Goal: Task Accomplishment & Management: Use online tool/utility

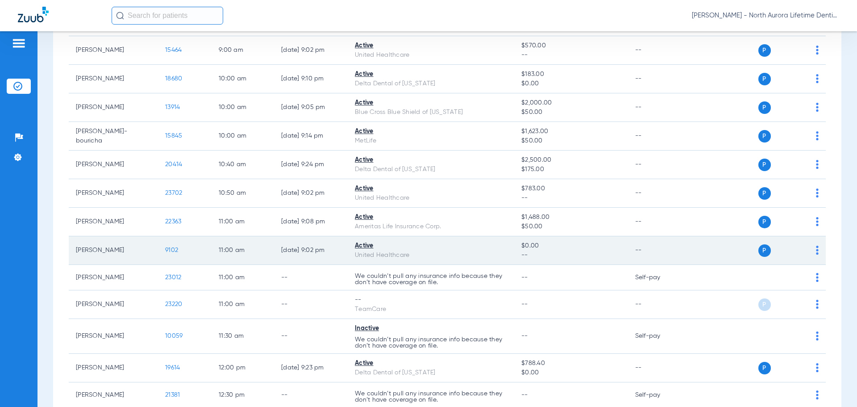
scroll to position [268, 0]
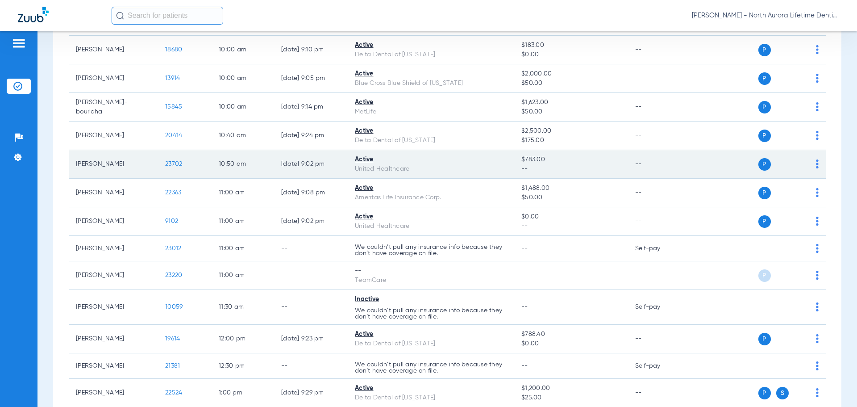
click at [178, 164] on span "23702" at bounding box center [173, 164] width 17 height 6
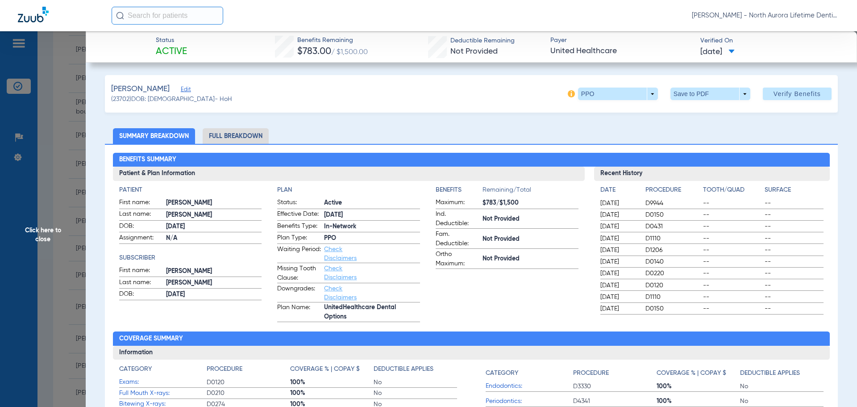
click at [251, 134] on li "Full Breakdown" at bounding box center [236, 136] width 66 height 16
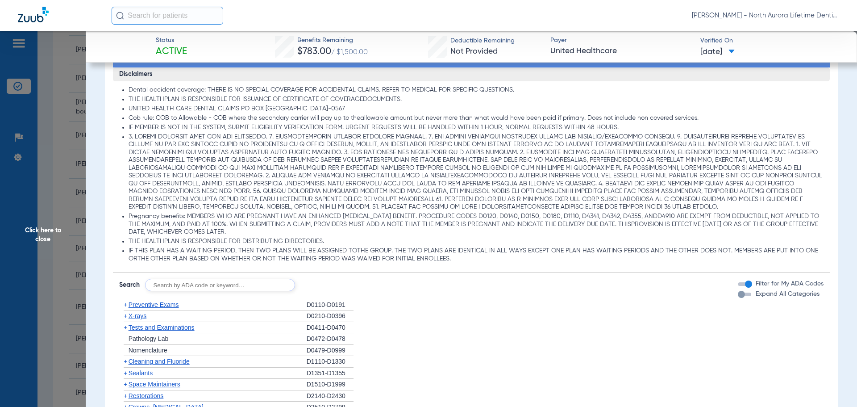
scroll to position [625, 0]
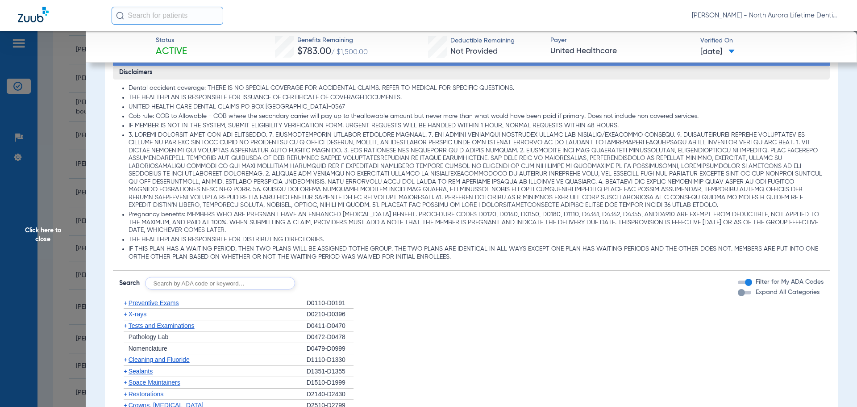
click at [738, 293] on div "button" at bounding box center [741, 292] width 7 height 7
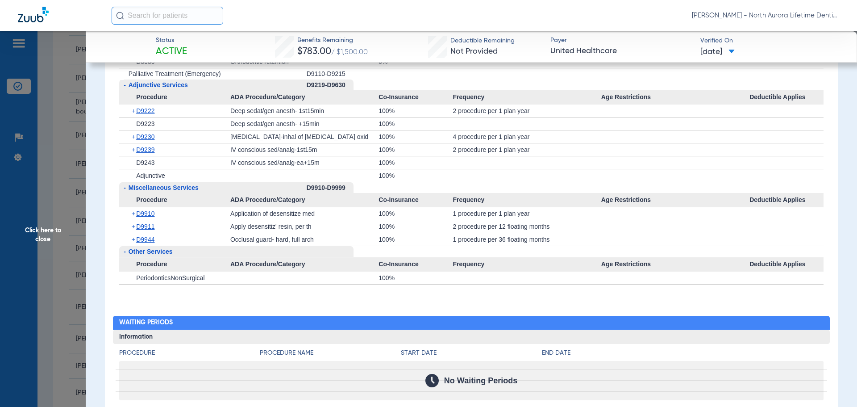
scroll to position [2545, 0]
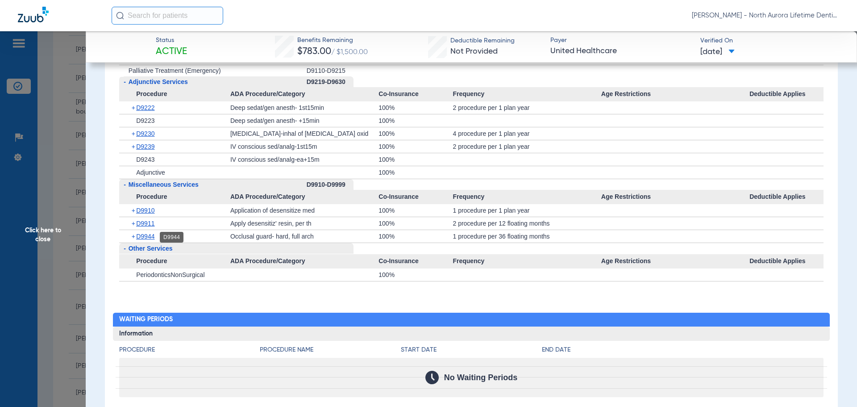
click at [143, 237] on span "D9944" at bounding box center [145, 236] width 18 height 7
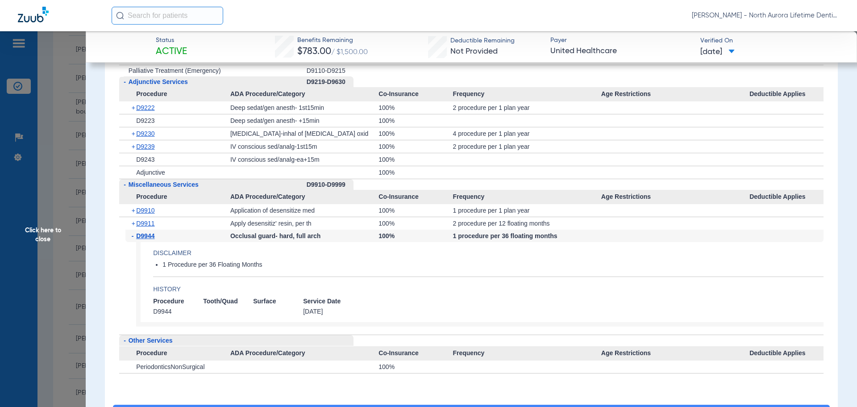
drag, startPoint x: 50, startPoint y: 236, endPoint x: 42, endPoint y: 238, distance: 7.5
click at [49, 236] on span "Click here to close" at bounding box center [43, 234] width 86 height 407
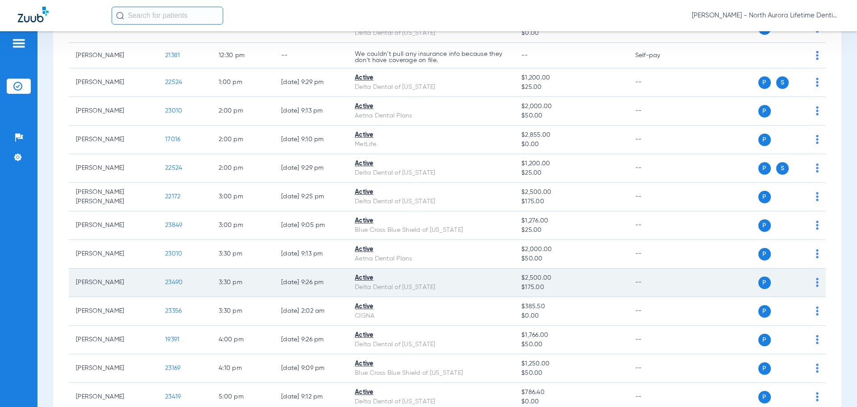
scroll to position [580, 0]
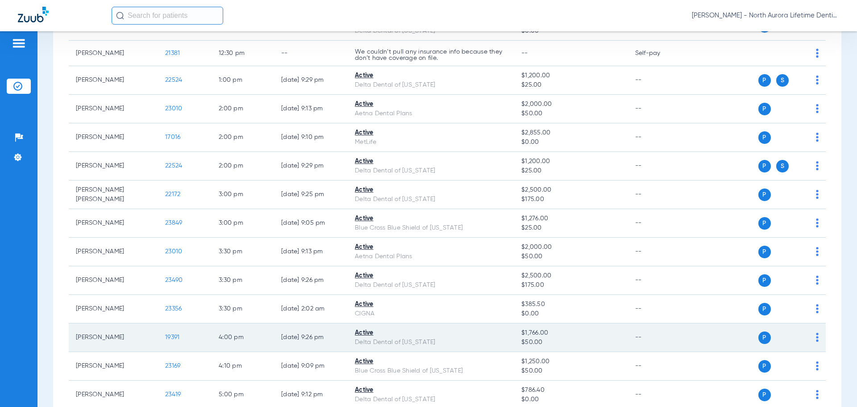
click at [175, 338] on span "19391" at bounding box center [172, 337] width 14 height 6
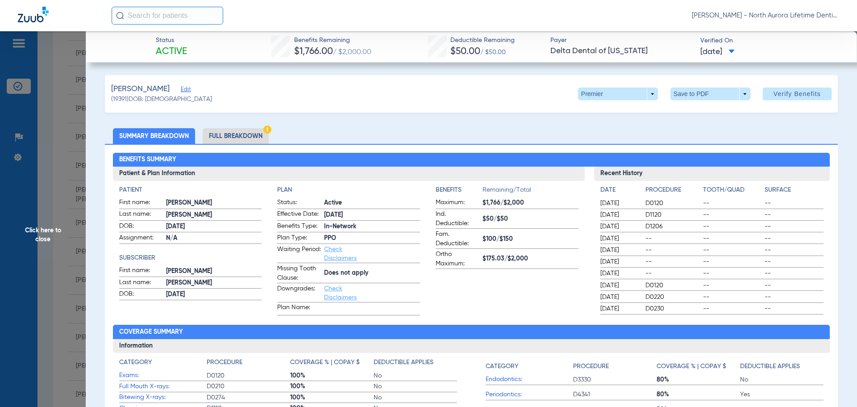
click at [237, 133] on li "Full Breakdown" at bounding box center [236, 136] width 66 height 16
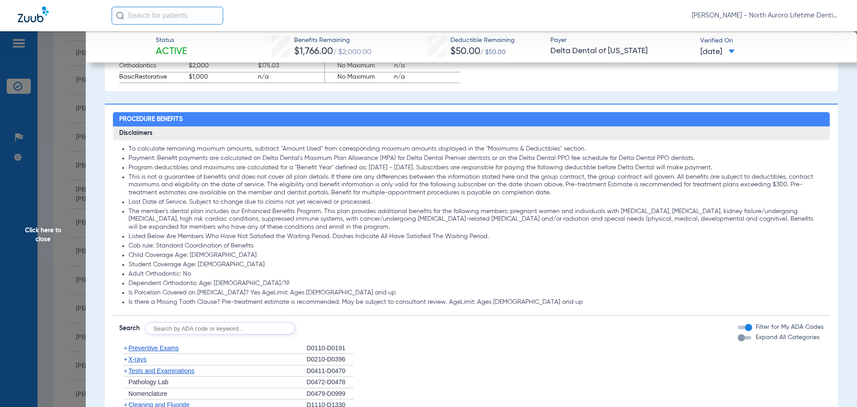
click at [738, 341] on div "button" at bounding box center [741, 337] width 7 height 7
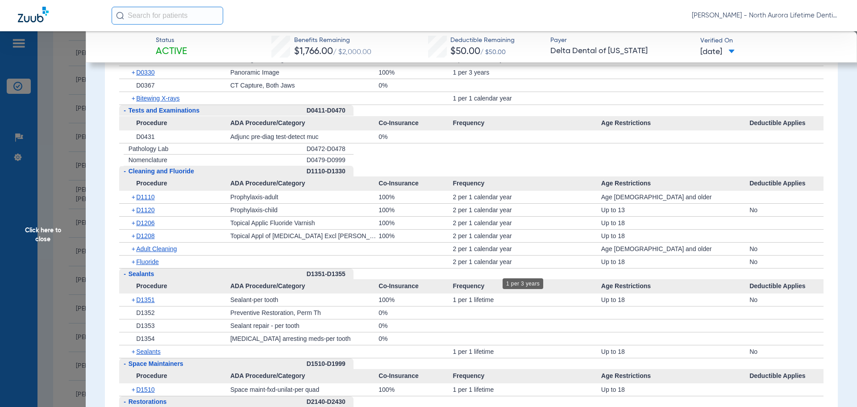
scroll to position [1116, 0]
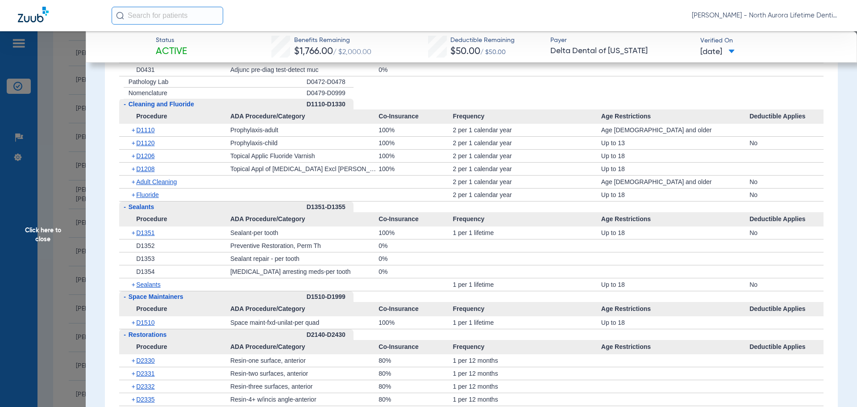
click at [47, 235] on span "Click here to close" at bounding box center [43, 234] width 86 height 407
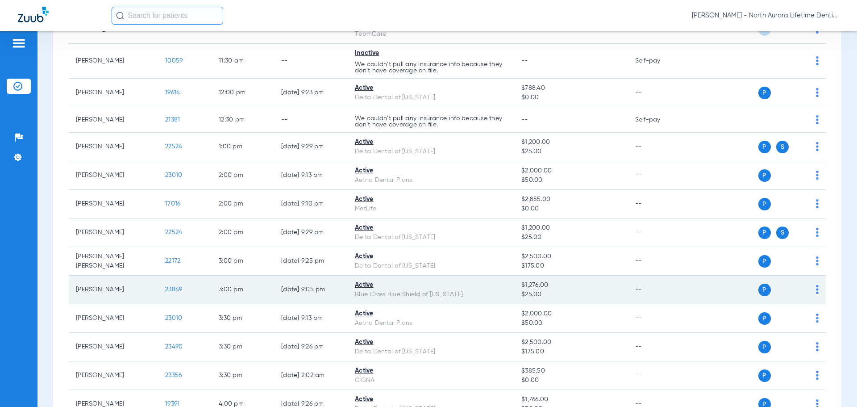
scroll to position [402, 0]
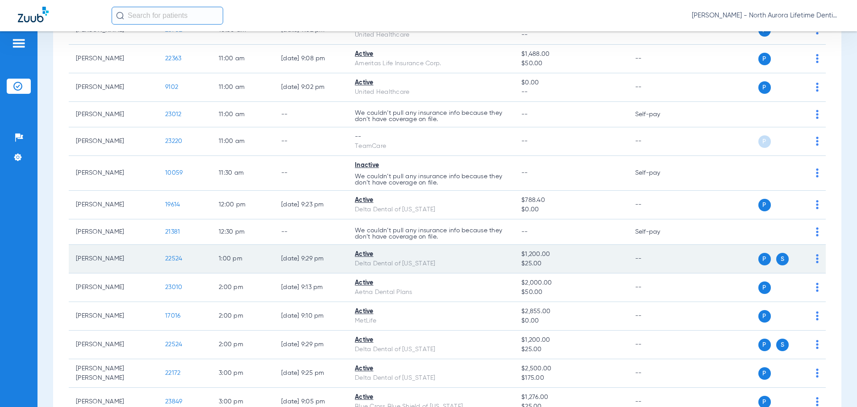
click at [175, 259] on span "22524" at bounding box center [173, 258] width 17 height 6
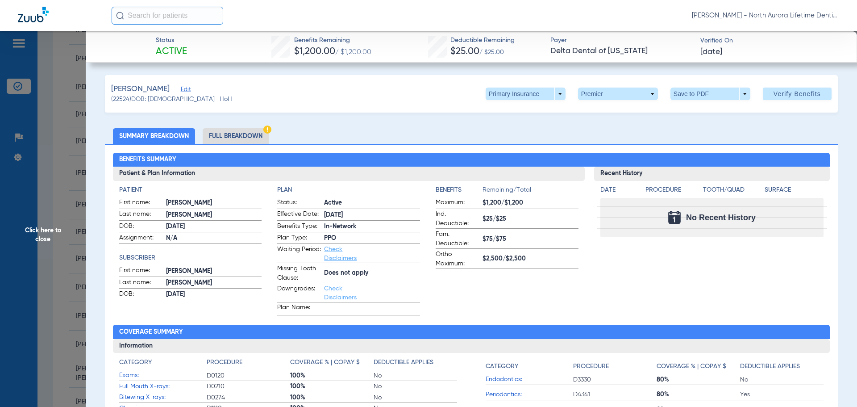
click at [232, 137] on li "Full Breakdown" at bounding box center [236, 136] width 66 height 16
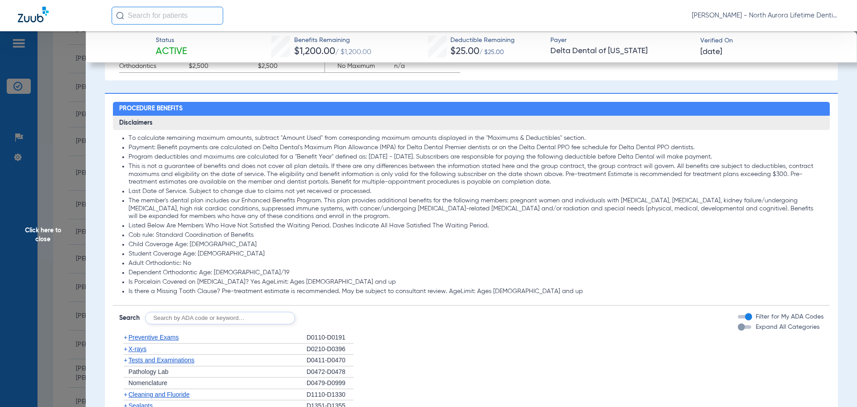
scroll to position [580, 0]
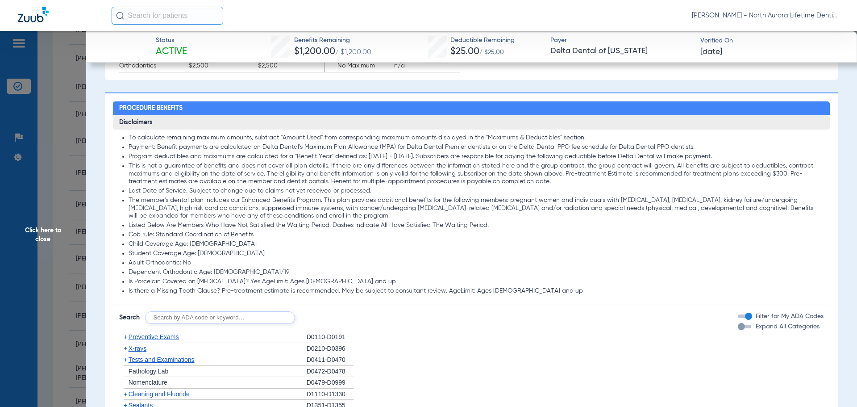
click at [738, 328] on div "button" at bounding box center [741, 326] width 7 height 7
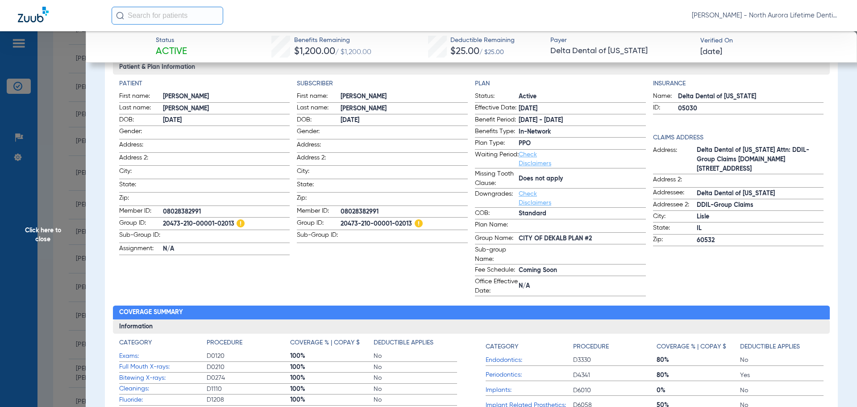
scroll to position [102, 0]
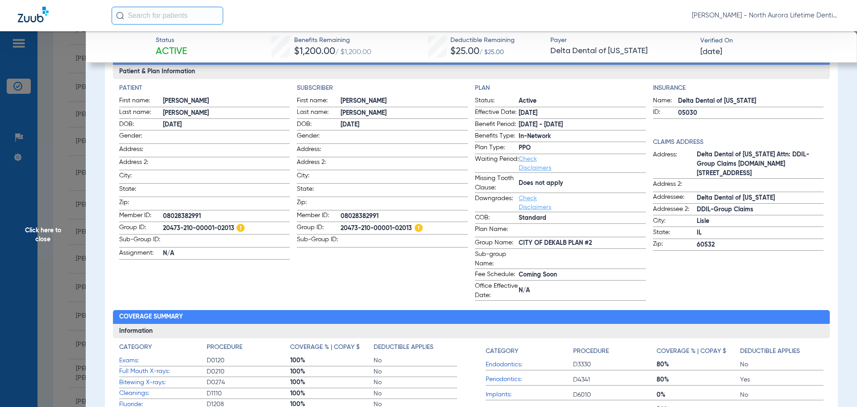
click at [45, 231] on span "Click here to close" at bounding box center [43, 234] width 86 height 407
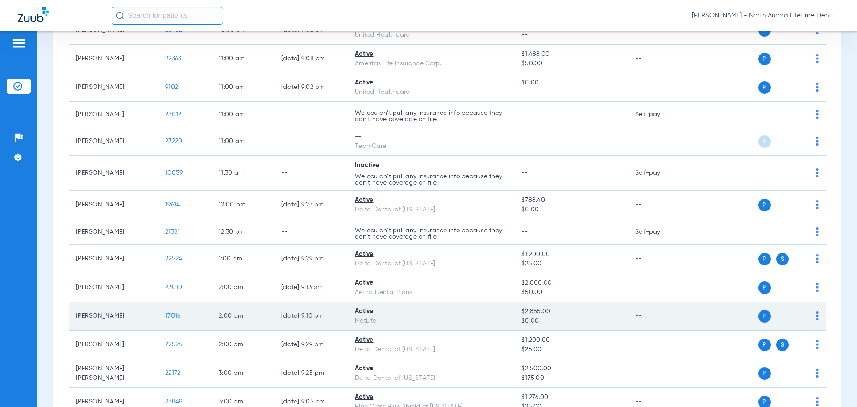
scroll to position [446, 0]
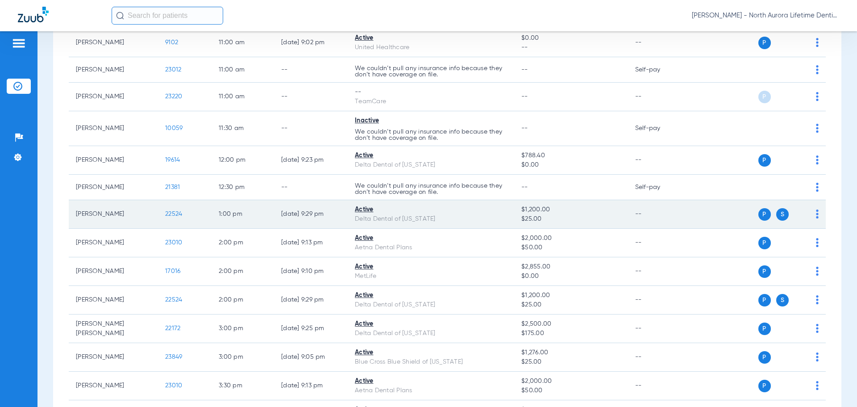
click at [778, 214] on span "S" at bounding box center [782, 214] width 13 height 13
drag, startPoint x: 778, startPoint y: 214, endPoint x: 611, endPoint y: 217, distance: 166.6
click at [611, 217] on span "$25.00" at bounding box center [570, 218] width 99 height 9
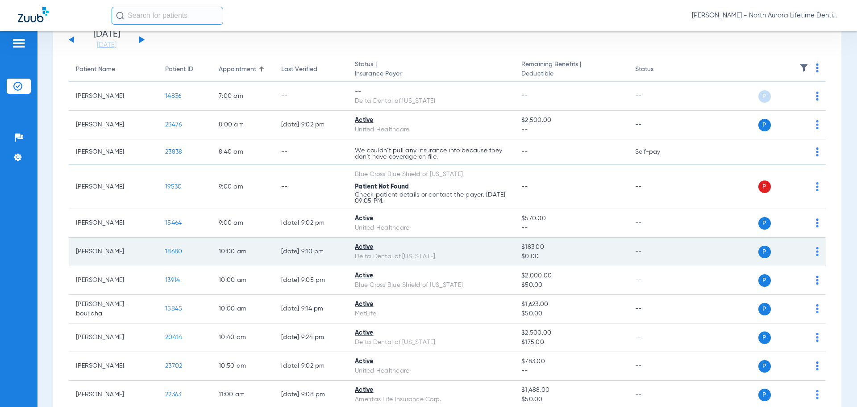
scroll to position [0, 0]
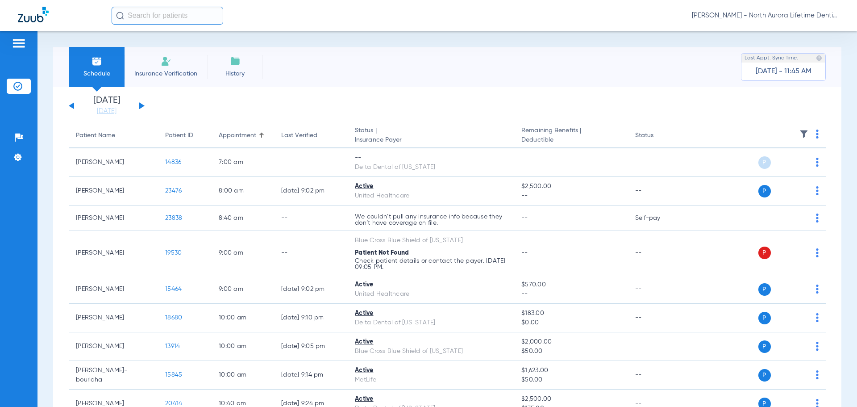
click at [800, 135] on img at bounding box center [804, 133] width 9 height 9
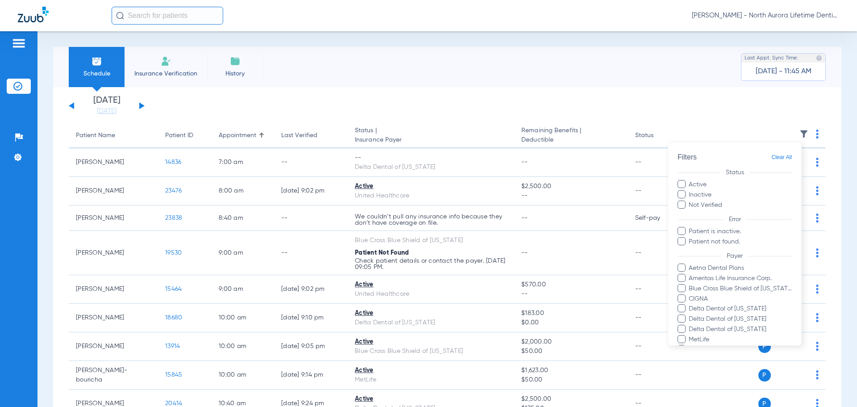
click at [744, 107] on div at bounding box center [428, 203] width 857 height 407
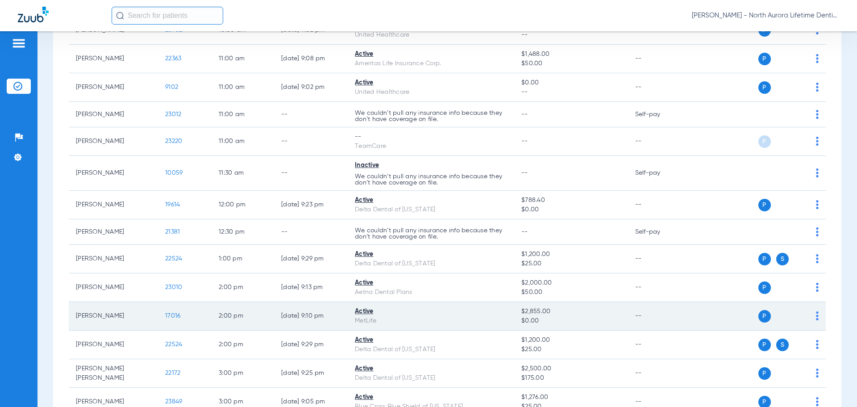
scroll to position [491, 0]
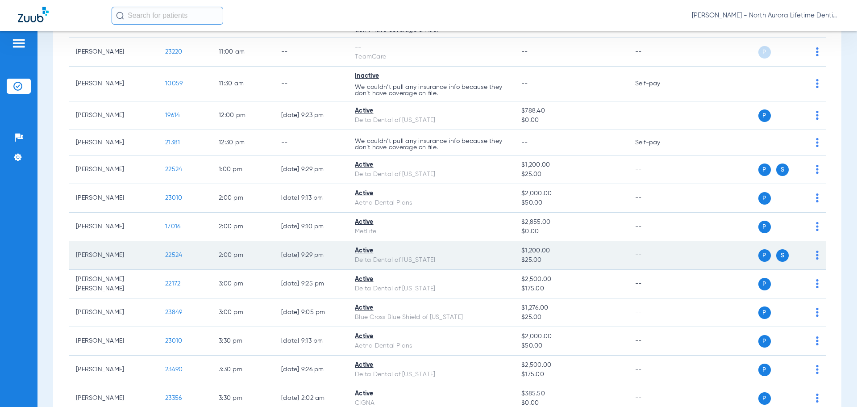
click at [816, 258] on img at bounding box center [817, 254] width 3 height 9
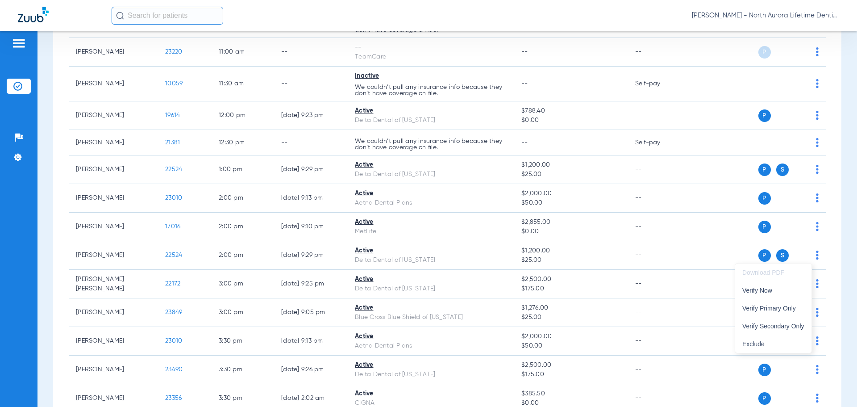
click at [665, 246] on div at bounding box center [428, 203] width 857 height 407
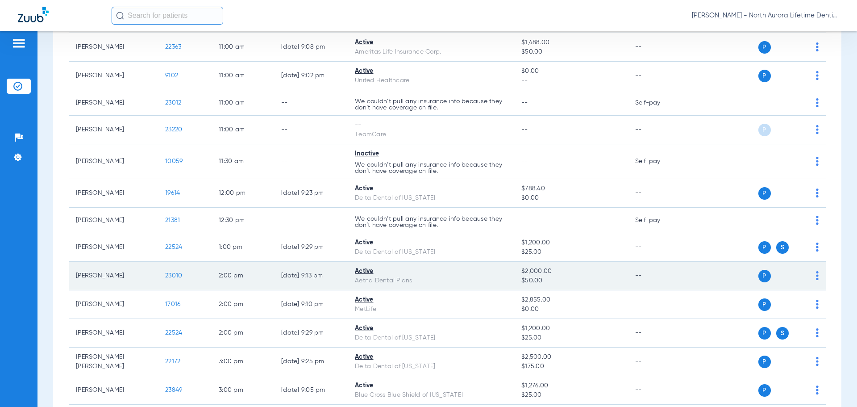
scroll to position [402, 0]
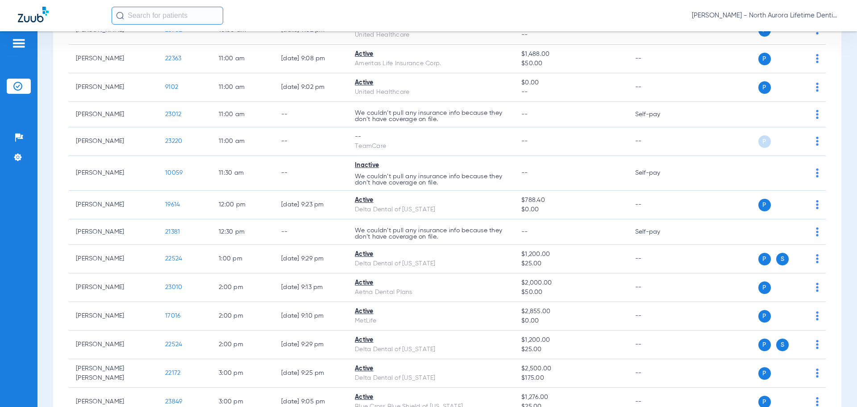
click at [19, 46] on img at bounding box center [19, 43] width 14 height 11
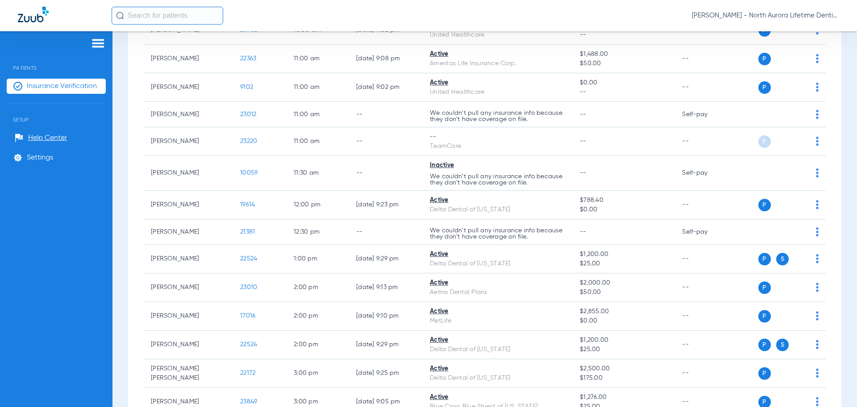
click at [100, 46] on img at bounding box center [98, 43] width 14 height 11
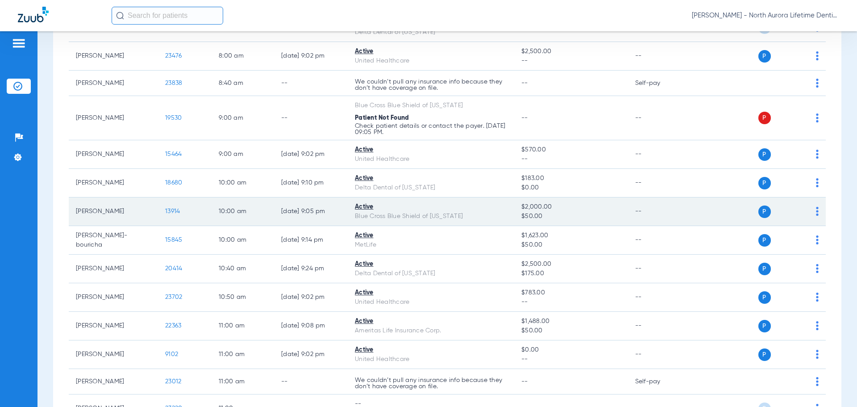
scroll to position [134, 0]
